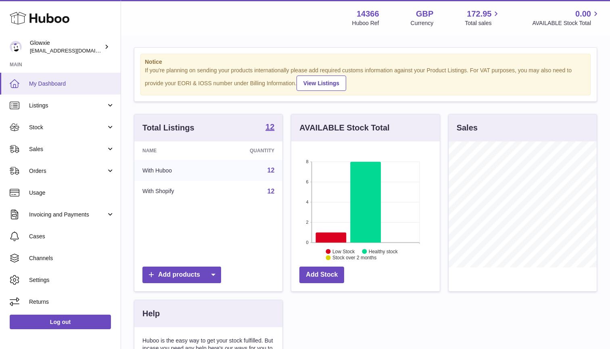
scroll to position [126, 148]
click at [57, 83] on span "My Dashboard" at bounding box center [72, 84] width 86 height 8
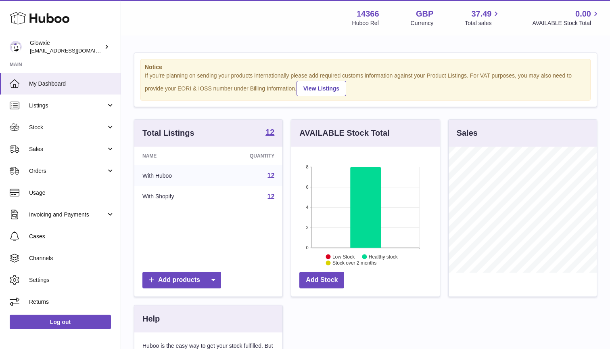
scroll to position [126, 148]
click at [72, 127] on span "Stock" at bounding box center [67, 127] width 77 height 8
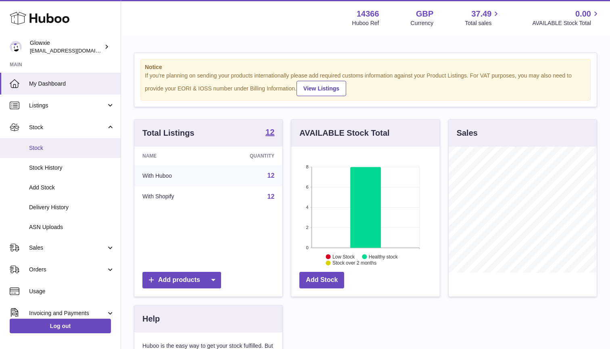
click at [71, 153] on link "Stock" at bounding box center [60, 148] width 121 height 20
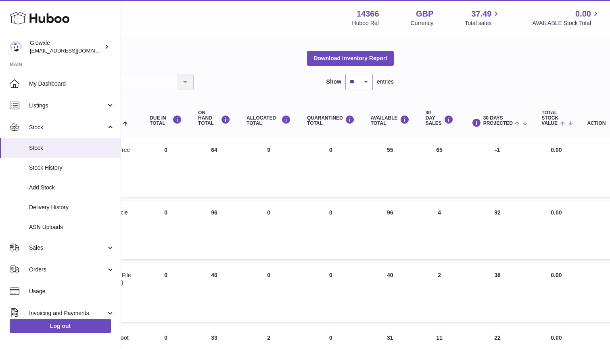
scroll to position [22, 203]
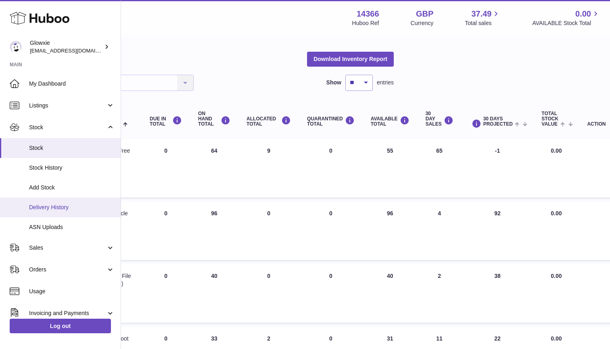
click at [71, 205] on span "Delivery History" at bounding box center [72, 207] width 86 height 8
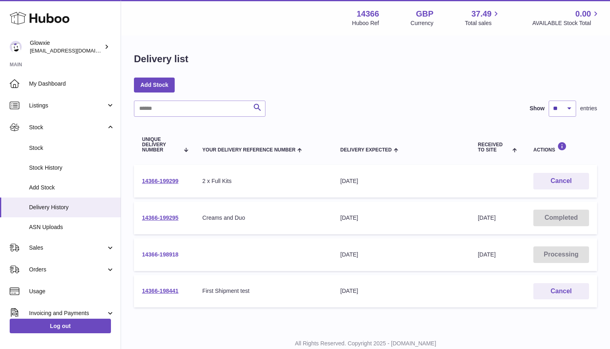
click at [163, 251] on link "14366-198918" at bounding box center [160, 254] width 36 height 6
click at [147, 219] on link "14366-199295" at bounding box center [160, 217] width 36 height 6
click at [168, 182] on link "14366-199299" at bounding box center [160, 181] width 36 height 6
click at [168, 180] on link "14366-199299" at bounding box center [160, 181] width 36 height 6
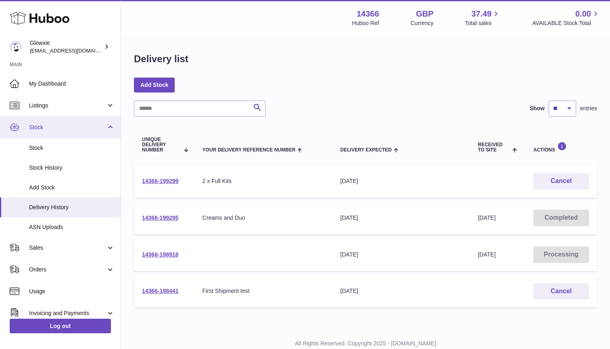
click at [67, 137] on link "Stock" at bounding box center [60, 127] width 121 height 22
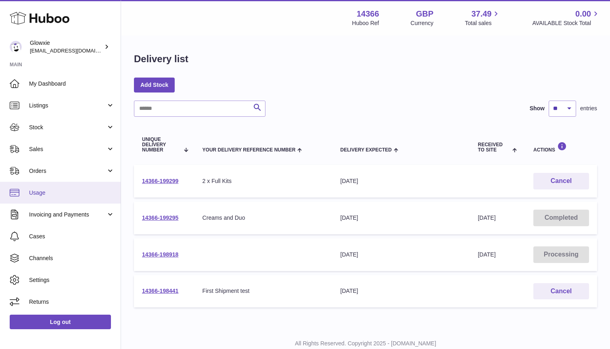
click at [59, 189] on span "Usage" at bounding box center [72, 193] width 86 height 8
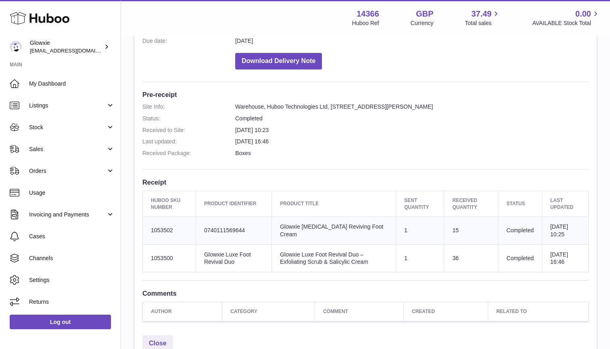
scroll to position [175, 0]
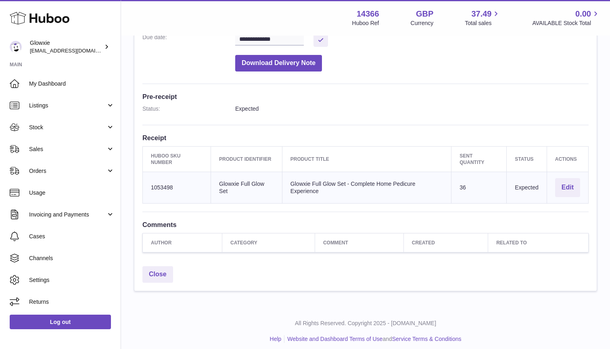
scroll to position [167, 0]
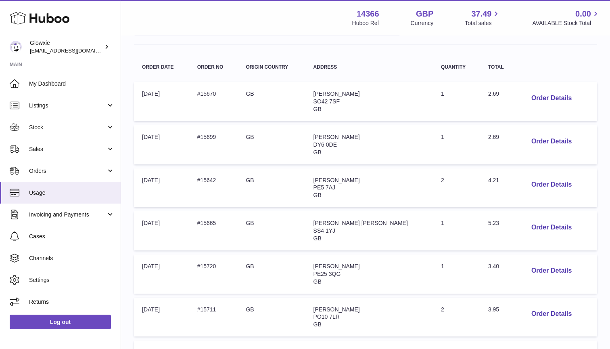
scroll to position [105, 0]
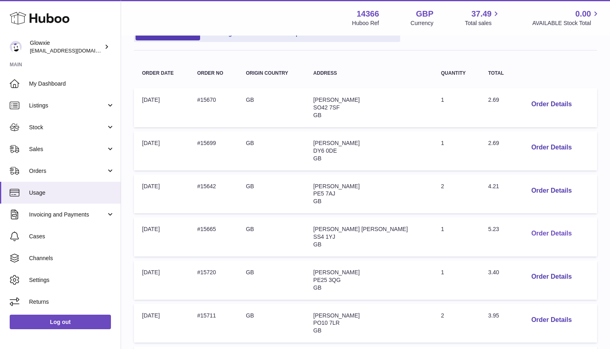
click at [539, 230] on button "Order Details" at bounding box center [551, 233] width 53 height 17
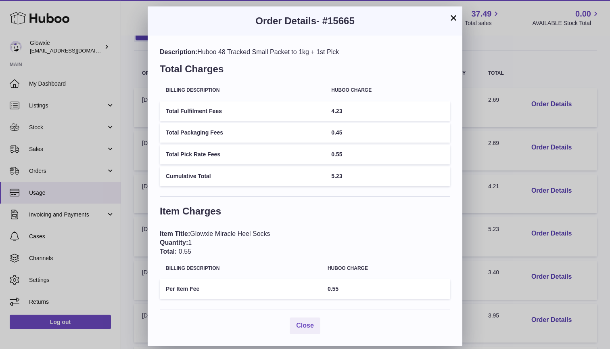
scroll to position [1, 0]
click at [313, 322] on span "Close" at bounding box center [305, 325] width 18 height 7
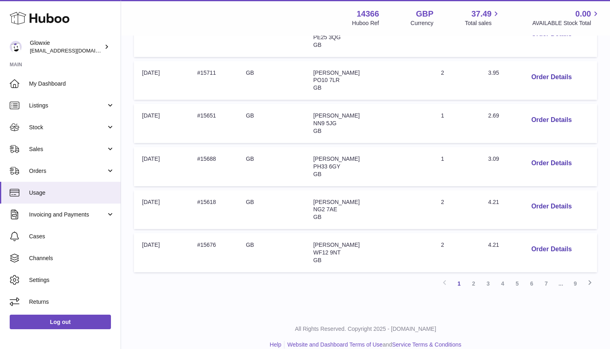
scroll to position [347, 0]
click at [577, 277] on link "9" at bounding box center [575, 284] width 15 height 15
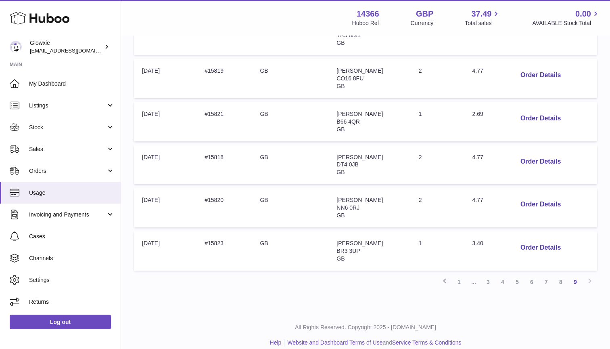
scroll to position [263, 0]
click at [589, 275] on div "Previous 1 ... 3 4 5 6 7 8 9 Next" at bounding box center [365, 282] width 463 height 15
click at [562, 275] on link "8" at bounding box center [561, 282] width 15 height 15
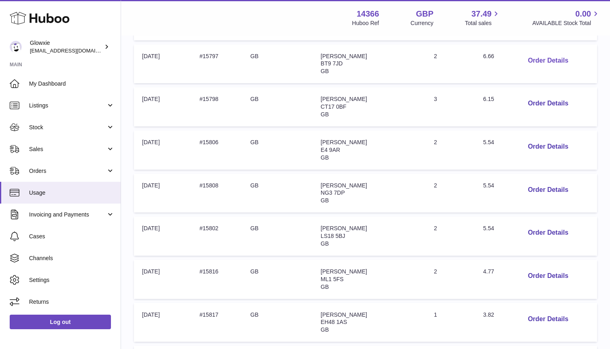
scroll to position [257, 0]
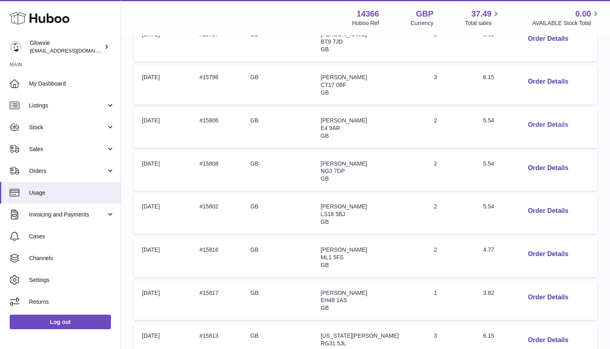
click at [532, 120] on button "Order Details" at bounding box center [547, 125] width 53 height 17
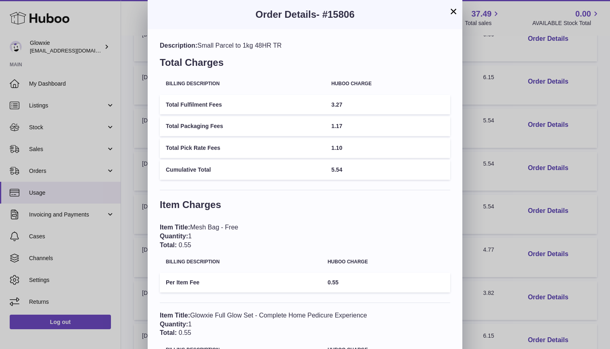
scroll to position [0, 0]
click at [450, 9] on button "×" at bounding box center [454, 11] width 10 height 10
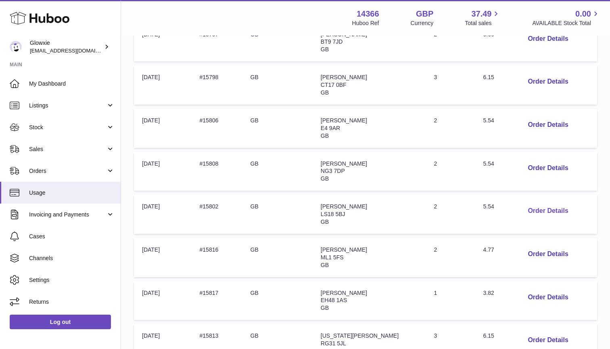
click at [543, 205] on button "Order Details" at bounding box center [547, 211] width 53 height 17
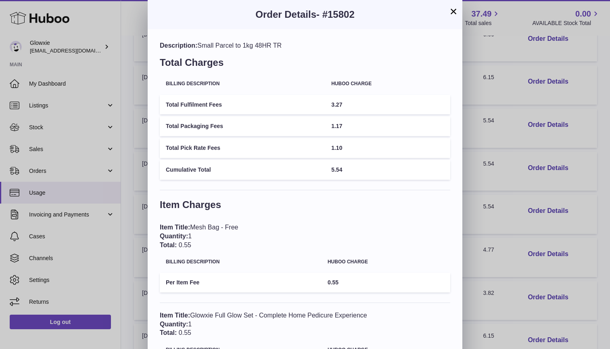
click at [454, 16] on button "×" at bounding box center [454, 11] width 10 height 10
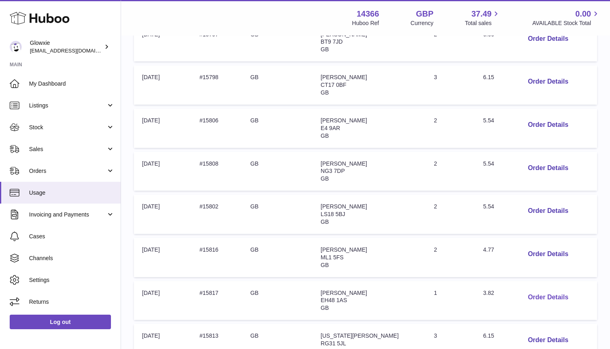
scroll to position [264, 0]
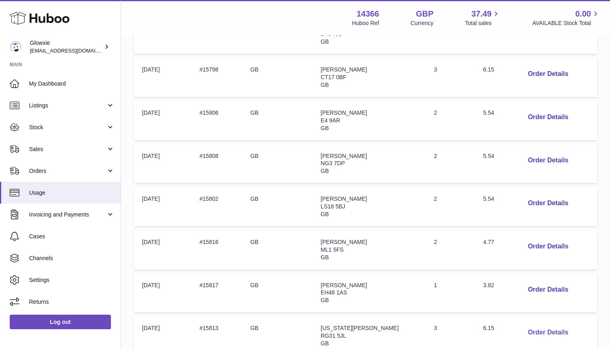
click at [535, 324] on button "Order Details" at bounding box center [547, 332] width 53 height 17
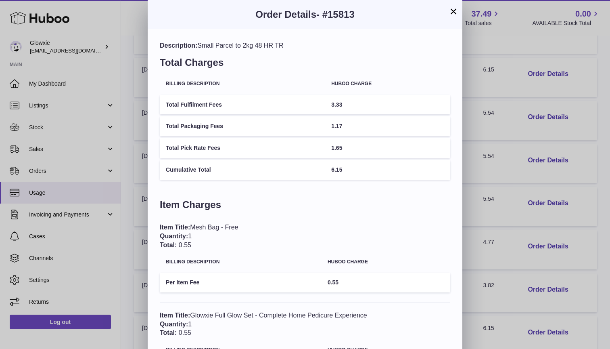
scroll to position [0, 0]
drag, startPoint x: 453, startPoint y: 11, endPoint x: 419, endPoint y: 102, distance: 97.8
click at [419, 103] on div "× Order Details - #15813 Description: Small Parcel to 2kg 48 HR TR Total Charge…" at bounding box center [305, 257] width 315 height 515
click at [455, 13] on button "×" at bounding box center [454, 11] width 10 height 10
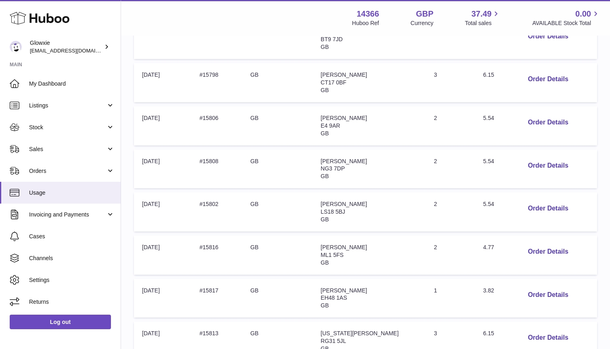
scroll to position [249, 0]
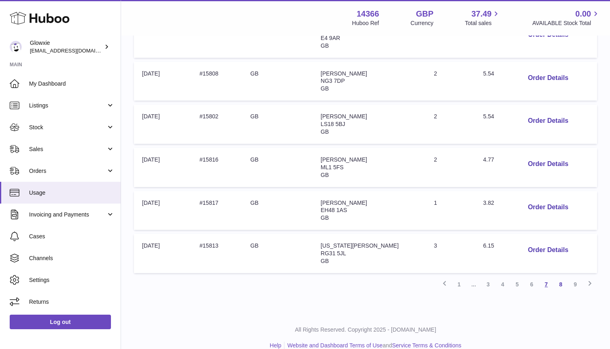
click at [547, 277] on link "7" at bounding box center [546, 284] width 15 height 15
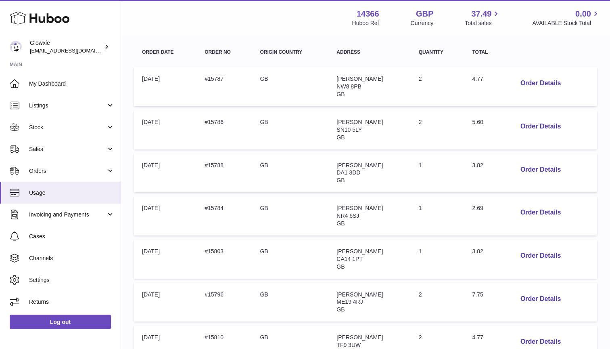
scroll to position [126, 0]
click at [549, 290] on button "Order Details" at bounding box center [540, 298] width 53 height 17
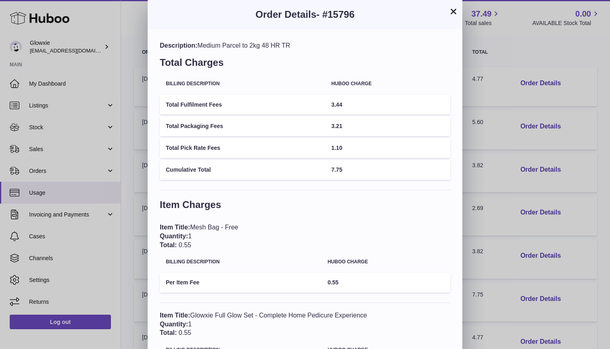
scroll to position [0, 0]
click at [344, 12] on span "- #15796" at bounding box center [335, 14] width 38 height 11
copy span "15796"
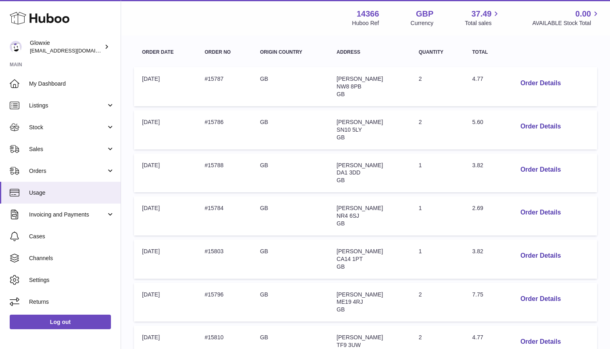
click at [516, 54] on div at bounding box center [305, 174] width 610 height 349
click at [543, 291] on button "Order Details" at bounding box center [540, 298] width 53 height 17
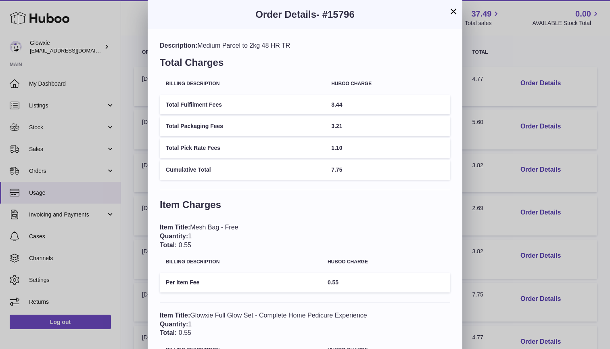
click at [217, 105] on td "Total Fulfilment Fees" at bounding box center [242, 105] width 165 height 20
copy tr "Total Fulfilment Fees"
click at [204, 127] on td "Total Packaging Fees" at bounding box center [242, 126] width 165 height 20
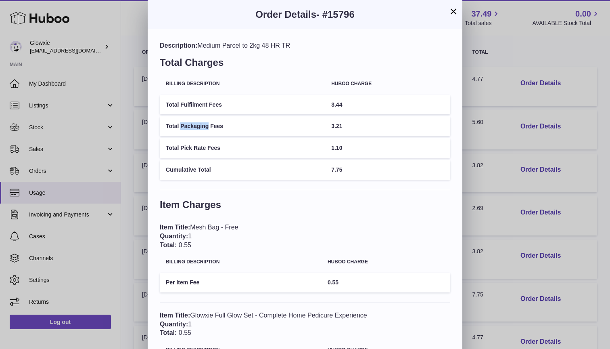
click at [204, 127] on td "Total Packaging Fees" at bounding box center [242, 126] width 165 height 20
copy tr "Total Packaging Fees"
click at [197, 148] on td "Total Pick Rate Fees" at bounding box center [242, 148] width 165 height 20
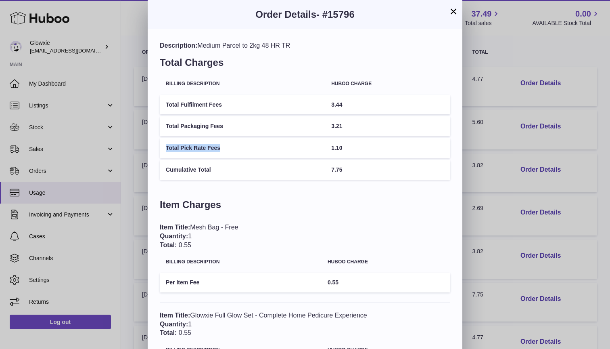
click at [197, 148] on td "Total Pick Rate Fees" at bounding box center [242, 148] width 165 height 20
copy tr "Total Pick Rate Fees"
click at [193, 167] on td "Cumulative Total" at bounding box center [242, 170] width 165 height 20
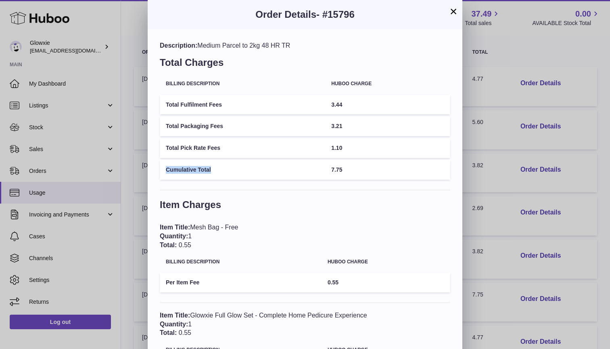
copy tr "Cumulative Total"
click at [342, 104] on span "3.44" at bounding box center [336, 104] width 11 height 6
click at [336, 103] on span "3.44" at bounding box center [336, 104] width 11 height 6
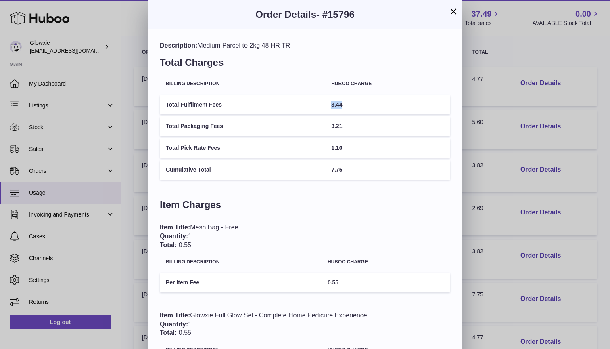
copy span "3.44"
click at [338, 124] on span "3.21" at bounding box center [336, 126] width 11 height 6
copy span "3.21"
click at [337, 149] on span "1.10" at bounding box center [336, 147] width 11 height 6
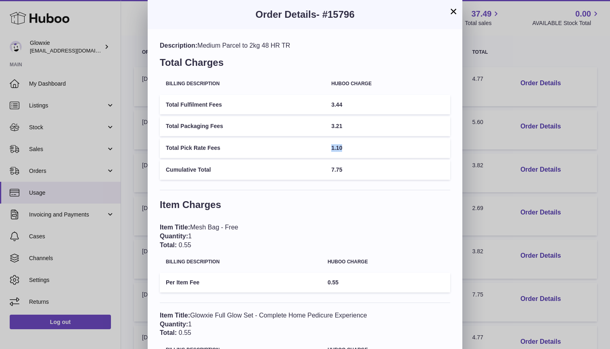
click at [337, 149] on span "1.10" at bounding box center [336, 147] width 11 height 6
copy span "1.10"
click at [337, 168] on span "7.75" at bounding box center [336, 169] width 11 height 6
copy span "7.75"
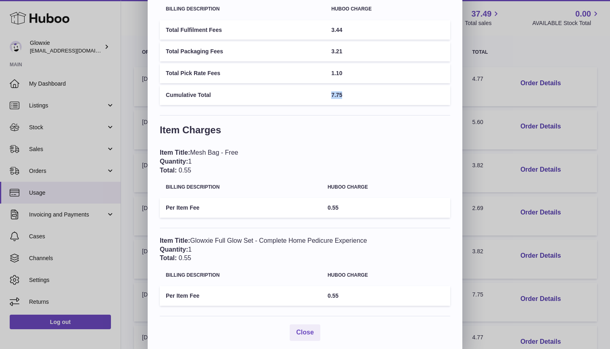
scroll to position [74, 0]
click at [217, 153] on div "Item Title: Mesh Bag - Free Quantity: 1 Total: 0.55" at bounding box center [305, 161] width 290 height 26
copy div "Item Title: Mesh Bag - Free"
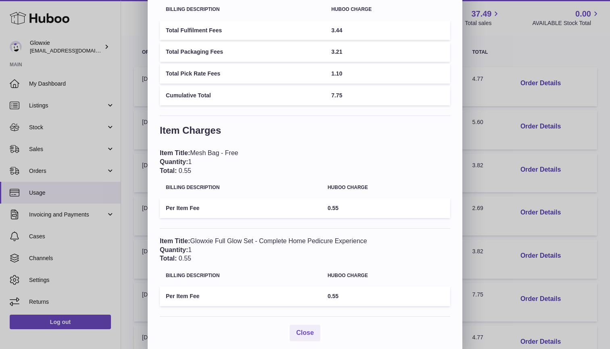
click at [236, 152] on div "Item Title: Mesh Bag - Free Quantity: 1 Total: 0.55" at bounding box center [305, 161] width 290 height 26
drag, startPoint x: 241, startPoint y: 150, endPoint x: 193, endPoint y: 152, distance: 48.4
click at [193, 152] on div "Item Title: Mesh Bag - Free Quantity: 1 Total: 0.55" at bounding box center [305, 161] width 290 height 26
click at [198, 241] on div "Item Title: Glowxie Full Glow Set - Complete Home Pedicure Experience Quantity:…" at bounding box center [305, 249] width 290 height 26
drag, startPoint x: 193, startPoint y: 237, endPoint x: 374, endPoint y: 238, distance: 180.7
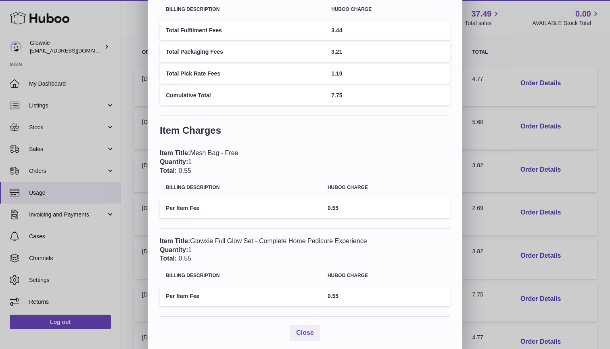
click at [374, 237] on div "Item Title: Glowxie Full Glow Set - Complete Home Pedicure Experience Quantity:…" at bounding box center [305, 249] width 290 height 26
click at [595, 164] on div "× Order Details - #15796 Description: Medium Parcel to 2kg 48 HR TR Total Charg…" at bounding box center [305, 139] width 610 height 427
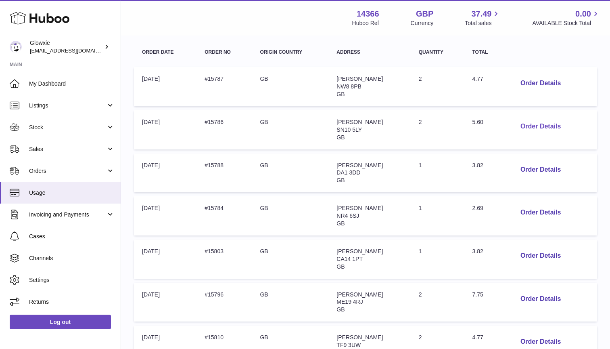
click at [544, 125] on button "Order Details" at bounding box center [540, 126] width 53 height 17
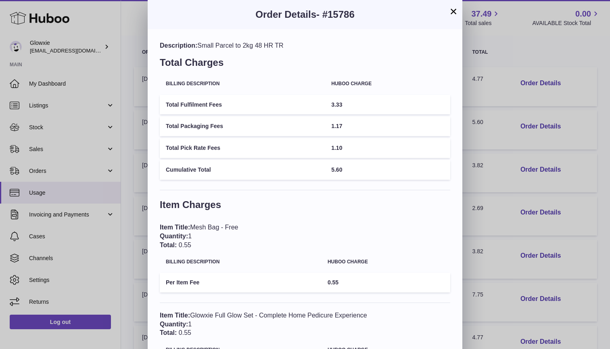
scroll to position [0, 0]
click at [338, 105] on span "3.33" at bounding box center [336, 104] width 11 height 6
click at [338, 126] on span "1.17" at bounding box center [336, 126] width 11 height 6
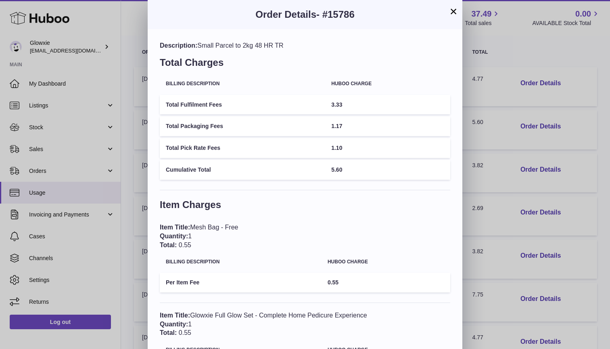
click at [342, 147] on span "1.10" at bounding box center [336, 147] width 11 height 6
click at [335, 146] on span "1.10" at bounding box center [336, 147] width 11 height 6
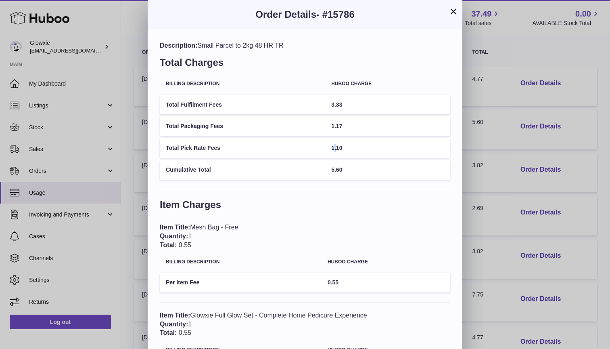
click at [335, 146] on span "1.10" at bounding box center [336, 147] width 11 height 6
click at [338, 166] on span "5.60" at bounding box center [336, 169] width 11 height 6
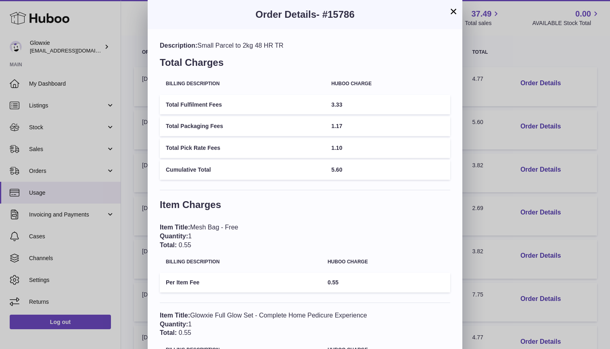
click at [337, 167] on span "5.60" at bounding box center [336, 169] width 11 height 6
click at [341, 184] on div "Description: Small Parcel to 2kg 48 HR TR Total Charges Billing Description Hub…" at bounding box center [305, 228] width 315 height 398
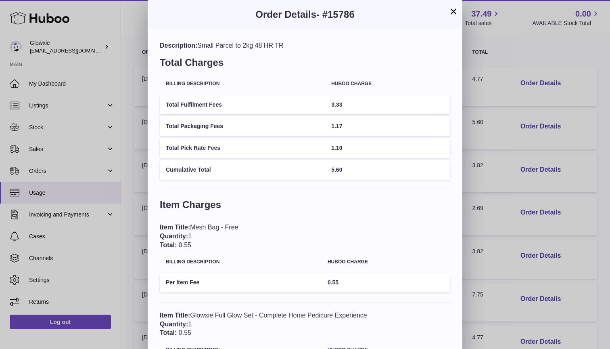
click at [336, 166] on span "5.60" at bounding box center [336, 169] width 11 height 6
click at [331, 15] on span "- #15786" at bounding box center [335, 14] width 38 height 11
click at [522, 178] on div "× Order Details - #15786 Description: Small Parcel to 2kg 48 HR TR Total Charge…" at bounding box center [305, 213] width 610 height 427
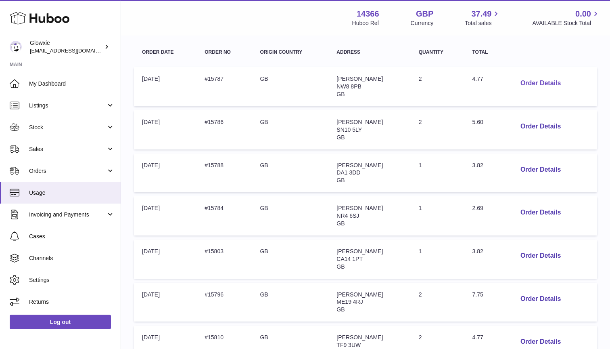
click at [540, 76] on button "Order Details" at bounding box center [540, 83] width 53 height 17
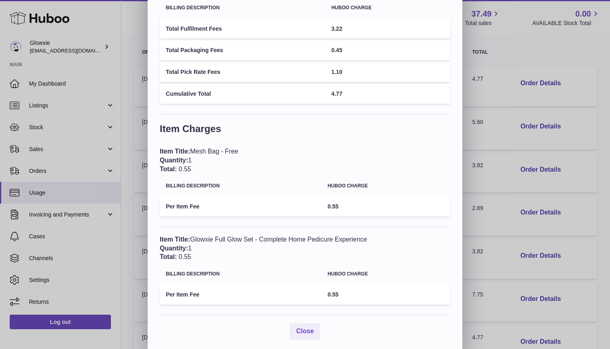
scroll to position [19, 0]
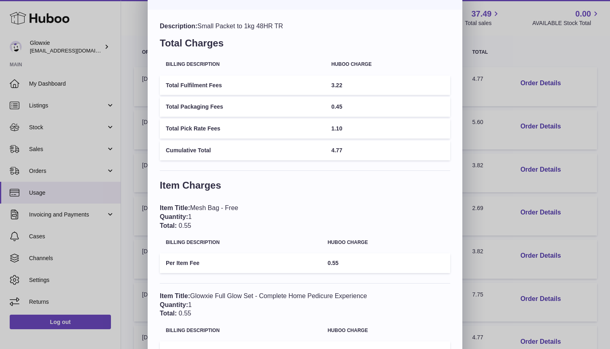
click at [336, 88] on td "3.22" at bounding box center [387, 85] width 125 height 20
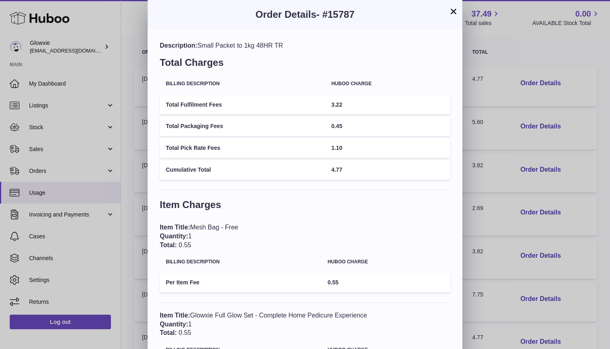
scroll to position [0, 0]
click at [335, 16] on span "- #15787" at bounding box center [335, 14] width 38 height 11
click at [333, 103] on span "3.22" at bounding box center [336, 104] width 11 height 6
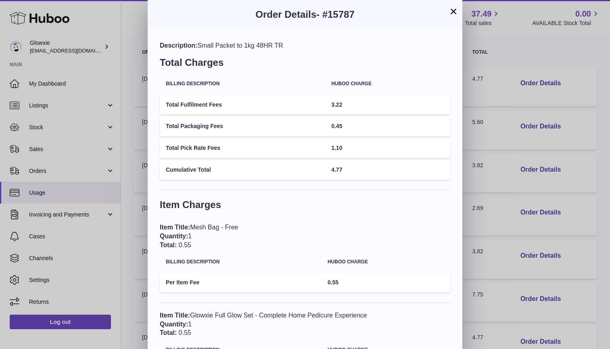
click at [337, 126] on span "0.45" at bounding box center [336, 126] width 11 height 6
click at [338, 148] on span "1.10" at bounding box center [336, 147] width 11 height 6
click at [336, 168] on span "4.77" at bounding box center [336, 169] width 11 height 6
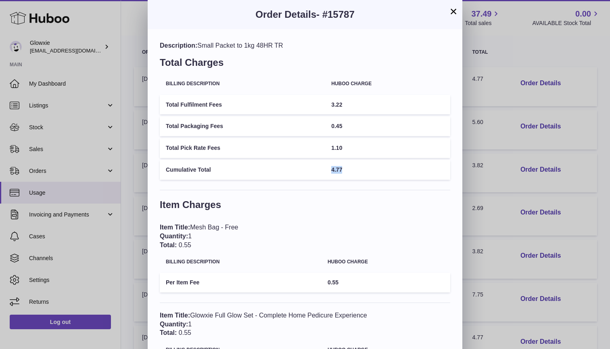
click at [336, 168] on span "4.77" at bounding box center [336, 169] width 11 height 6
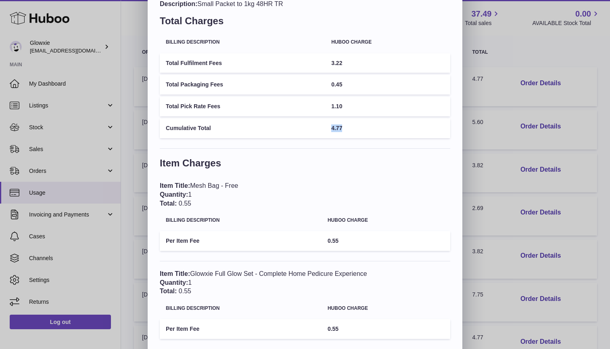
scroll to position [42, 0]
click at [579, 175] on div "× Order Details - #15787 Description: Small Packet to 1kg 48HR TR Total Charges…" at bounding box center [305, 171] width 610 height 427
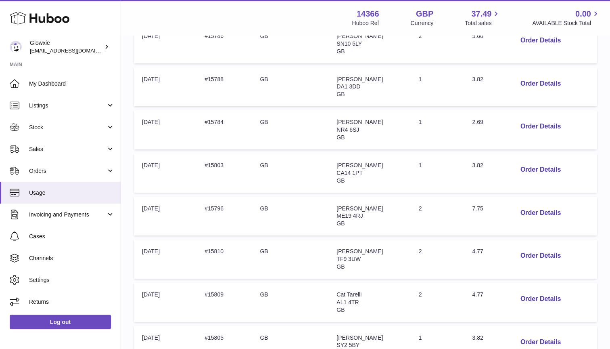
scroll to position [327, 0]
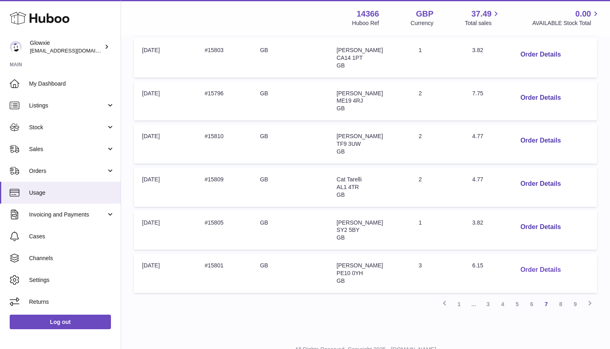
click at [545, 261] on button "Order Details" at bounding box center [540, 269] width 53 height 17
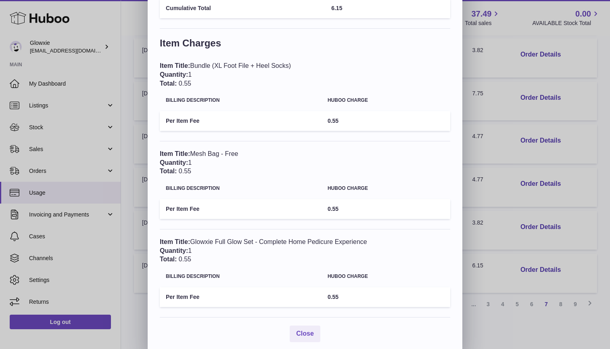
scroll to position [0, 0]
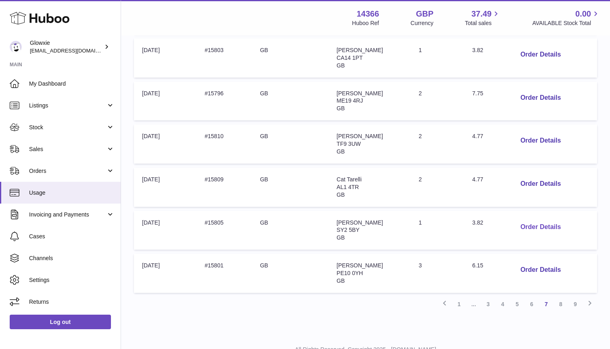
click at [539, 219] on button "Order Details" at bounding box center [540, 227] width 53 height 17
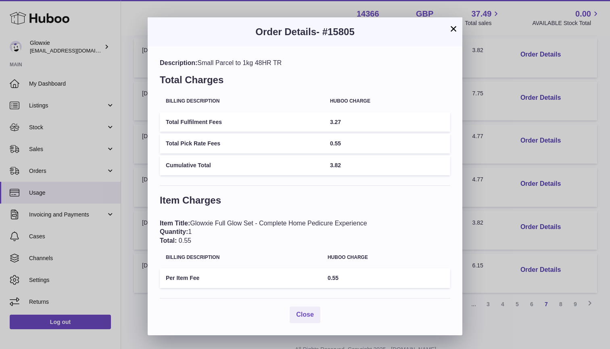
click at [287, 221] on div "Item Title: Glowxie Full Glow Set - Complete Home Pedicure Experience Quantity:…" at bounding box center [305, 232] width 290 height 26
click at [337, 223] on div "Item Title: Glowxie Full Glow Set - Complete Home Pedicure Experience Quantity:…" at bounding box center [305, 232] width 290 height 26
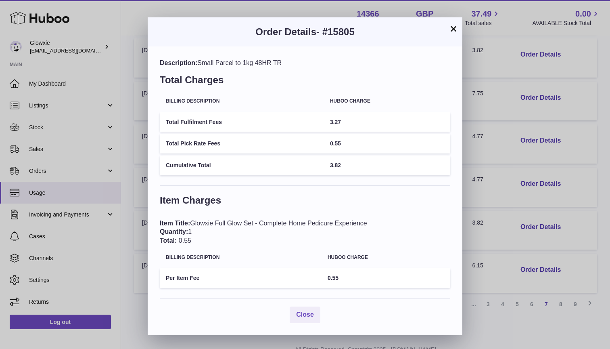
click at [306, 224] on div "Item Title: Glowxie Full Glow Set - Complete Home Pedicure Experience Quantity:…" at bounding box center [305, 232] width 290 height 26
click at [311, 314] on span "Close" at bounding box center [305, 314] width 18 height 7
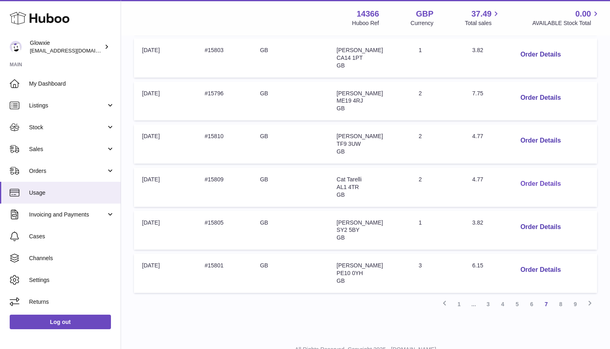
click at [552, 177] on button "Order Details" at bounding box center [540, 183] width 53 height 17
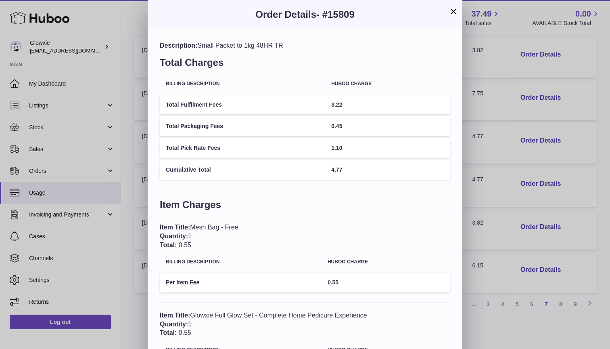
scroll to position [0, 0]
click at [453, 15] on button "×" at bounding box center [454, 11] width 10 height 10
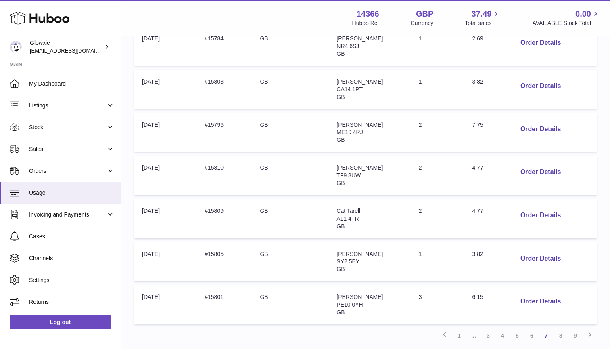
scroll to position [296, 0]
click at [565, 327] on link "8" at bounding box center [561, 334] width 15 height 15
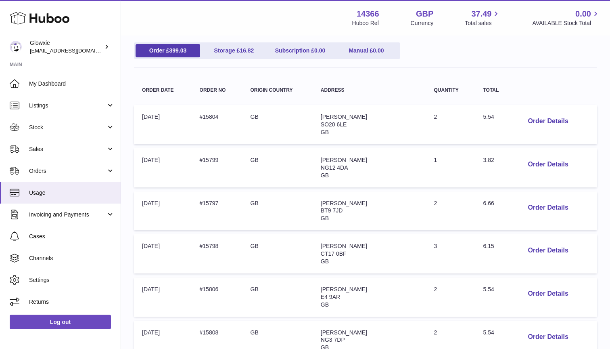
scroll to position [103, 0]
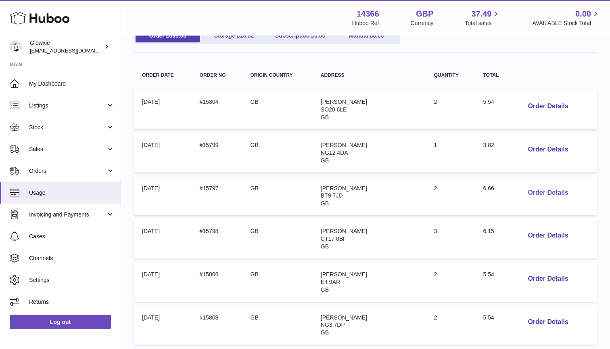
click at [535, 188] on button "Order Details" at bounding box center [547, 192] width 53 height 17
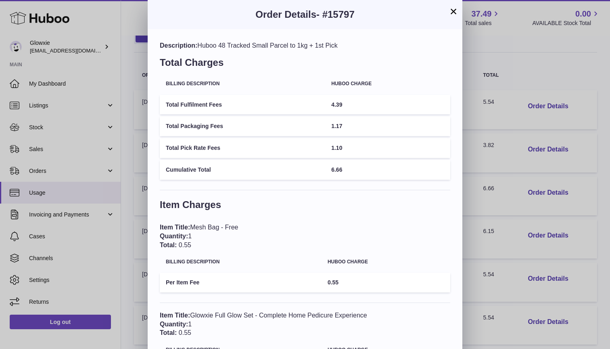
scroll to position [0, 0]
click at [342, 107] on td "4.39" at bounding box center [387, 105] width 125 height 20
click at [339, 107] on span "4.39" at bounding box center [336, 104] width 11 height 6
click at [342, 127] on span "1.17" at bounding box center [336, 126] width 11 height 6
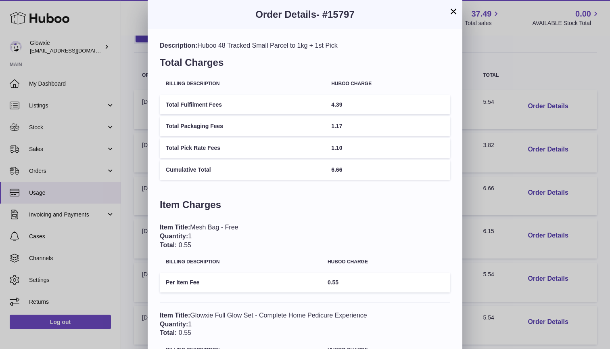
click at [342, 127] on span "1.17" at bounding box center [336, 126] width 11 height 6
click at [336, 125] on span "1.17" at bounding box center [336, 126] width 11 height 6
click at [339, 144] on span "1.10" at bounding box center [336, 147] width 11 height 6
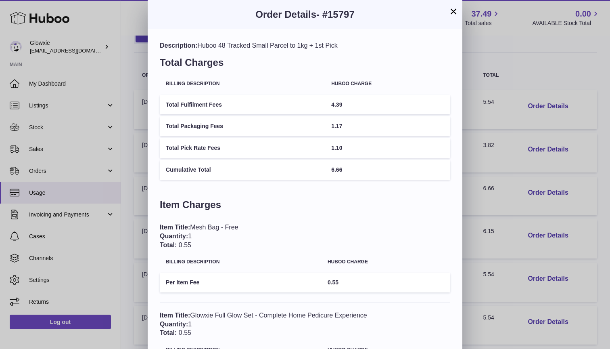
click at [338, 169] on span "6.66" at bounding box center [336, 169] width 11 height 6
click at [337, 17] on span "- #15797" at bounding box center [335, 14] width 38 height 11
click at [341, 16] on span "- #15797" at bounding box center [335, 14] width 38 height 11
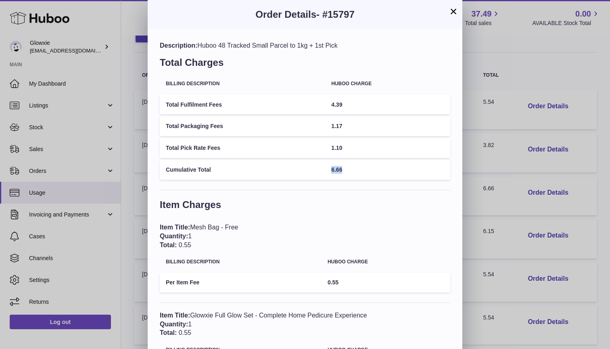
drag, startPoint x: 355, startPoint y: 14, endPoint x: 330, endPoint y: 14, distance: 24.6
click at [330, 14] on span "- #15797" at bounding box center [335, 14] width 38 height 11
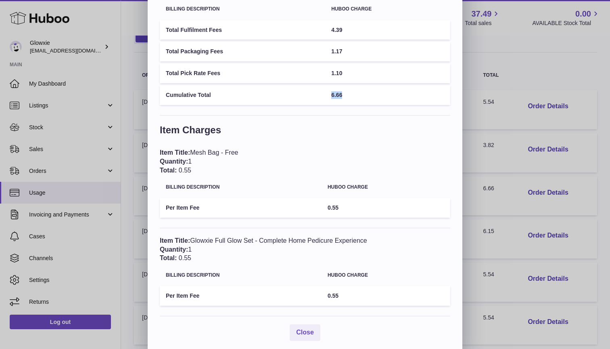
scroll to position [74, 0]
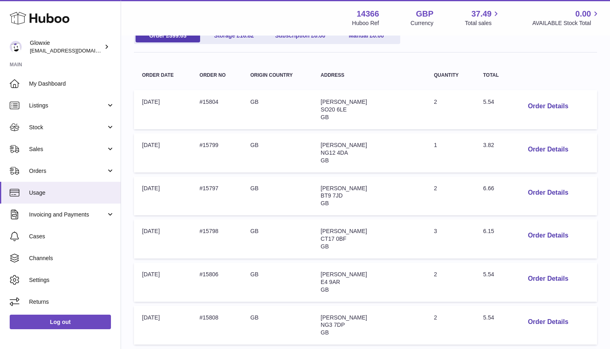
click at [521, 220] on div at bounding box center [305, 174] width 610 height 349
click at [536, 232] on button "Order Details" at bounding box center [547, 235] width 53 height 17
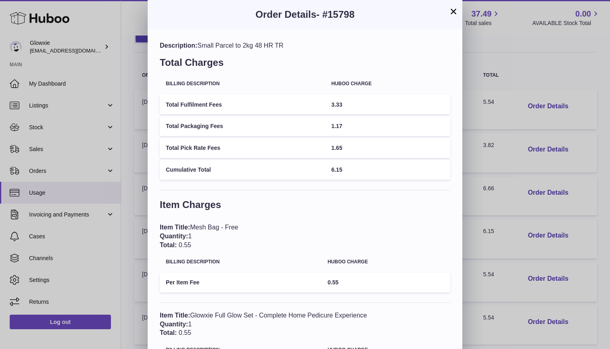
click at [337, 107] on td "3.33" at bounding box center [387, 105] width 125 height 20
click at [337, 105] on span "3.33" at bounding box center [336, 104] width 11 height 6
click at [336, 124] on span "1.17" at bounding box center [336, 126] width 11 height 6
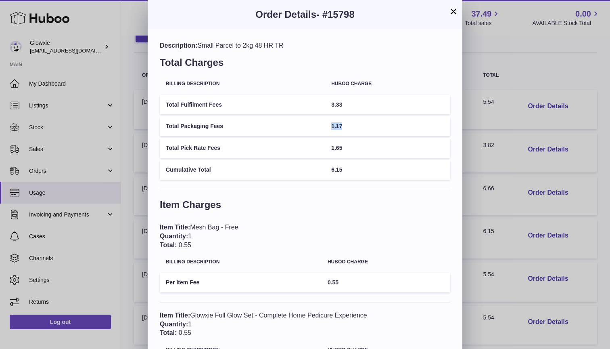
click at [336, 124] on span "1.17" at bounding box center [336, 126] width 11 height 6
click at [337, 144] on span "1.65" at bounding box center [336, 147] width 11 height 6
click at [339, 168] on span "6.15" at bounding box center [336, 169] width 11 height 6
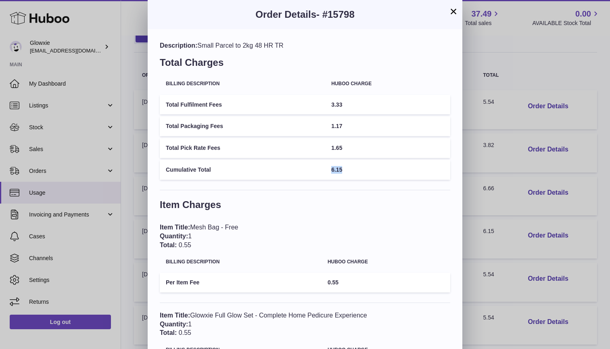
drag, startPoint x: 330, startPoint y: 13, endPoint x: 364, endPoint y: 14, distance: 34.3
click at [364, 14] on h3 "Order Details - #15798" at bounding box center [305, 14] width 290 height 13
